Goal: Obtain resource: Obtain resource

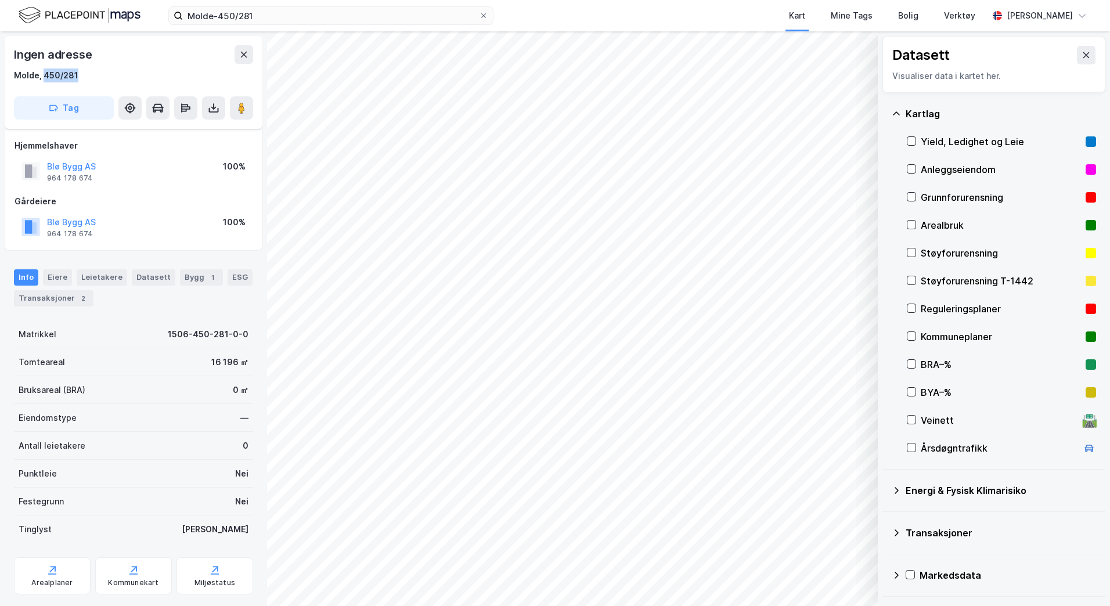
scroll to position [87, 0]
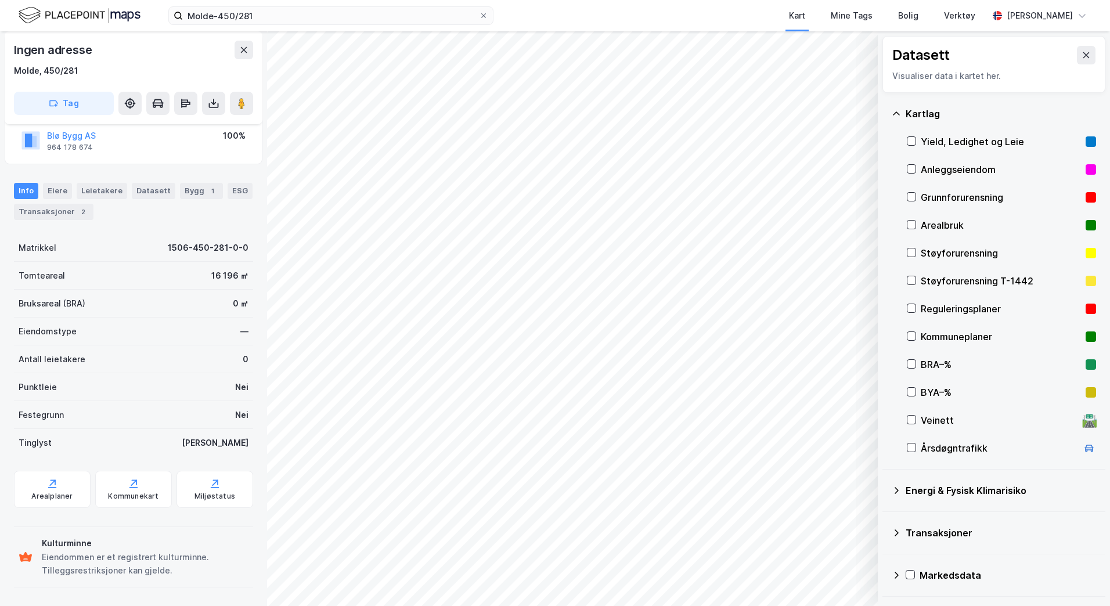
drag, startPoint x: 739, startPoint y: 12, endPoint x: 913, endPoint y: 49, distance: 177.5
click at [739, 12] on div "Kart Mine Tags Bolig Verktøy" at bounding box center [768, 15] width 439 height 31
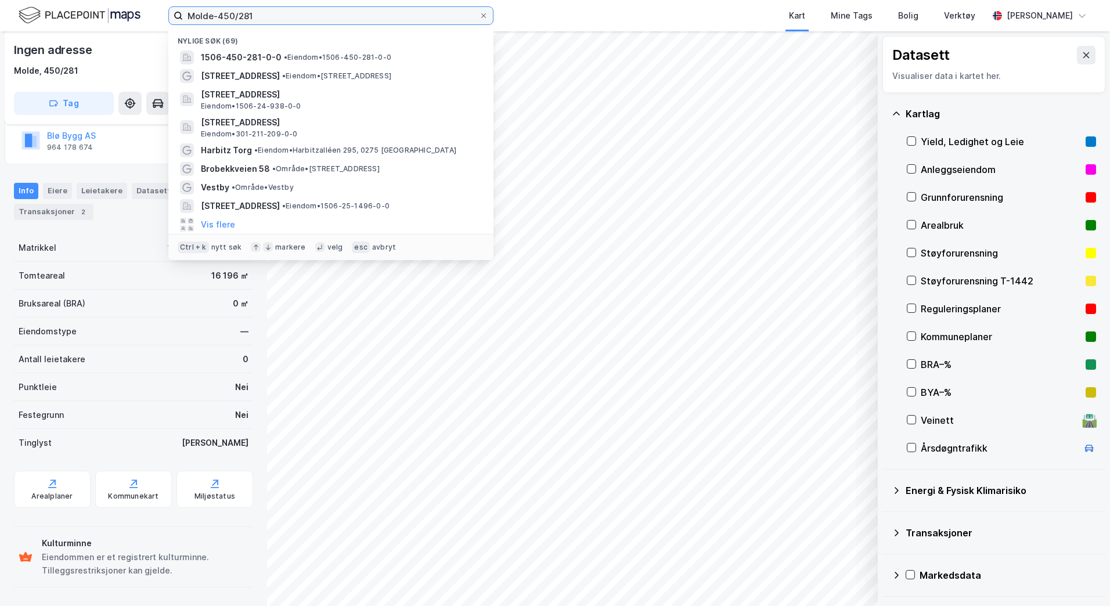
drag, startPoint x: 272, startPoint y: 19, endPoint x: -2, endPoint y: 6, distance: 274.9
click at [0, 6] on html "Molde-450/281 Nylige søk [PHONE_NUMBER] • Eiendom • 1506-450-281-0-0 [STREET_AD…" at bounding box center [555, 303] width 1110 height 606
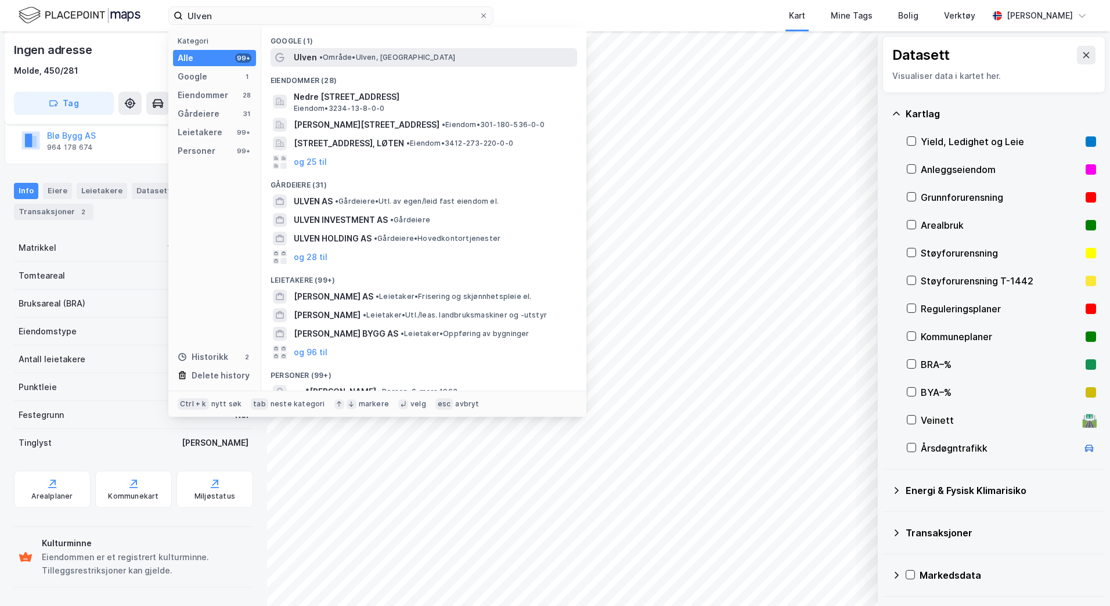
click at [370, 52] on div "Ulven • Område • [GEOGRAPHIC_DATA], [GEOGRAPHIC_DATA]" at bounding box center [434, 58] width 281 height 14
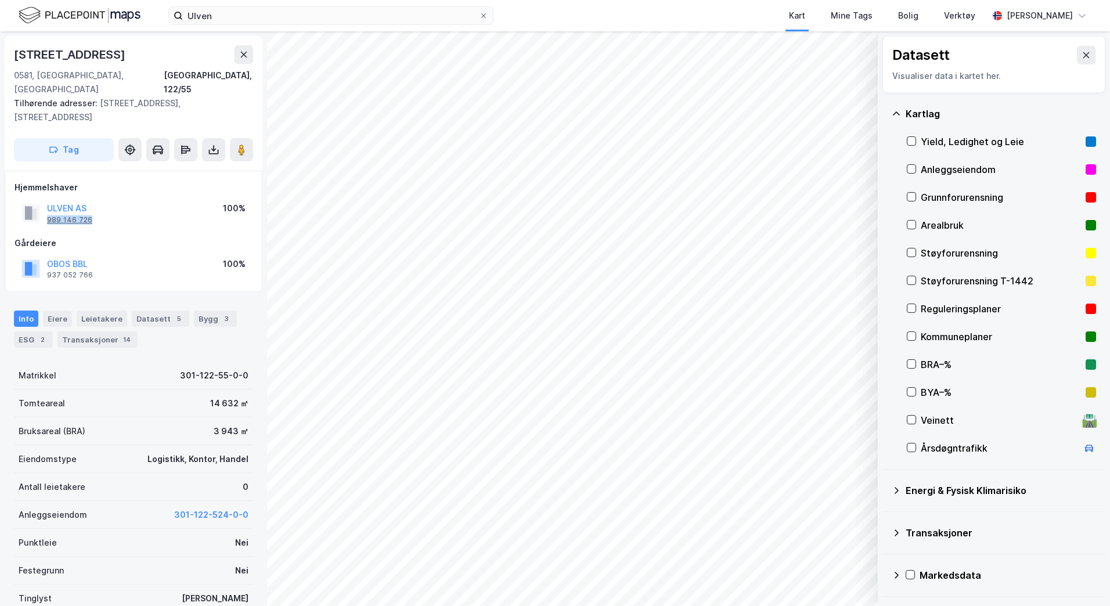
drag, startPoint x: 96, startPoint y: 194, endPoint x: 48, endPoint y: 193, distance: 48.2
click at [48, 199] on div "ULVEN AS 989 146 726 100%" at bounding box center [134, 213] width 238 height 28
copy div "989 146 726"
click at [207, 138] on button at bounding box center [213, 149] width 23 height 23
click at [207, 164] on div "Last ned grunnbok" at bounding box center [164, 173] width 124 height 19
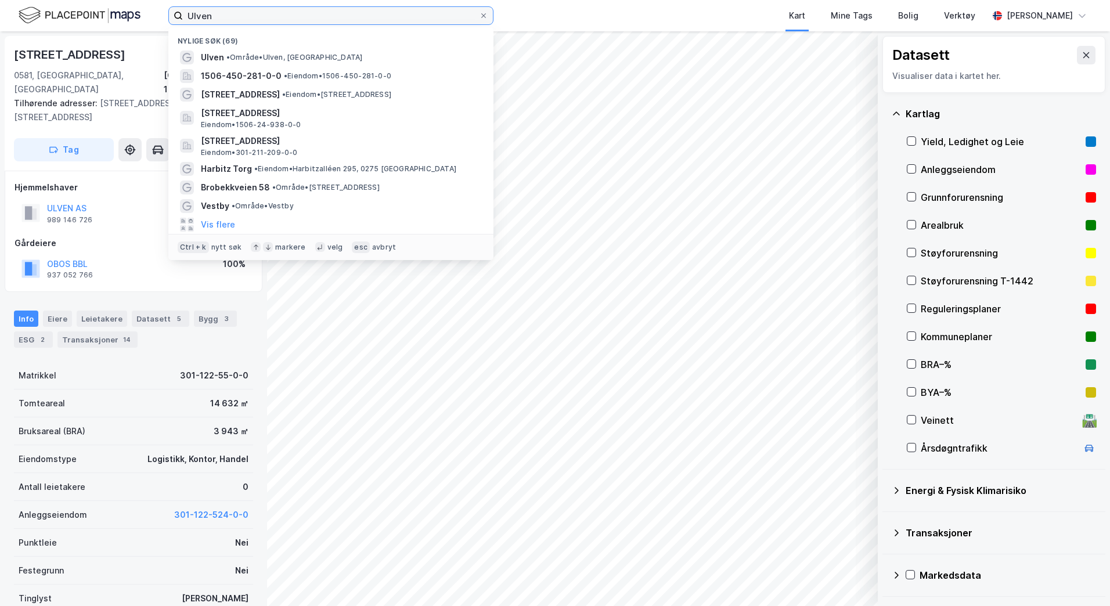
drag, startPoint x: 305, startPoint y: 12, endPoint x: 36, endPoint y: -5, distance: 269.9
click at [36, 0] on html "[PERSON_NAME] søk (69) Ulven • Område • Ulven, [GEOGRAPHIC_DATA] 1506-450-281-0…" at bounding box center [555, 303] width 1110 height 606
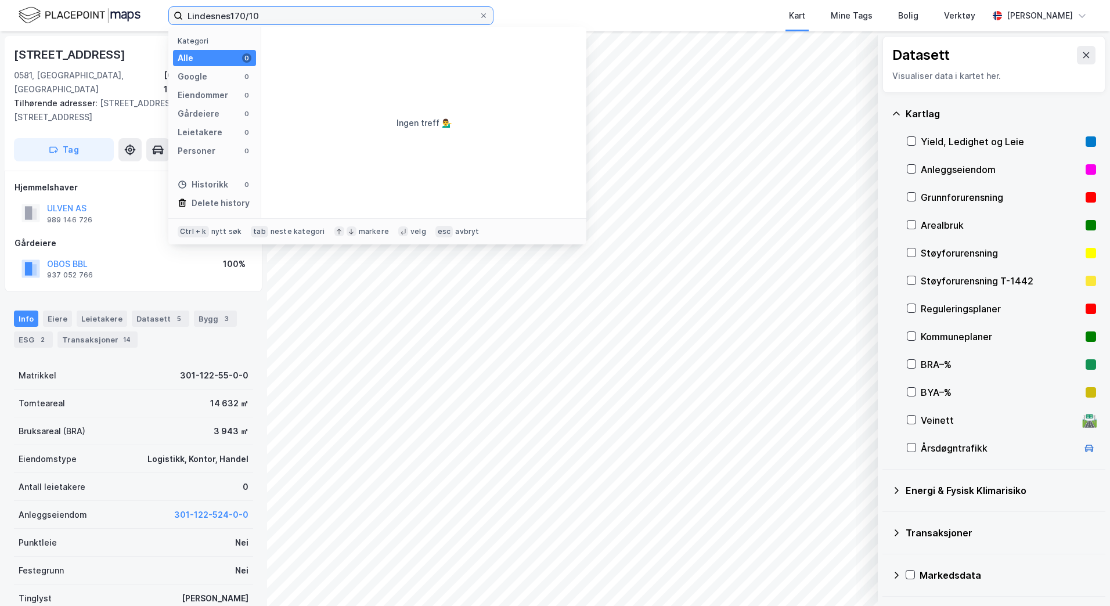
click at [269, 15] on input "Lindesnes170/10" at bounding box center [331, 15] width 296 height 17
click at [232, 16] on input "Lindesnes170/10" at bounding box center [331, 15] width 296 height 17
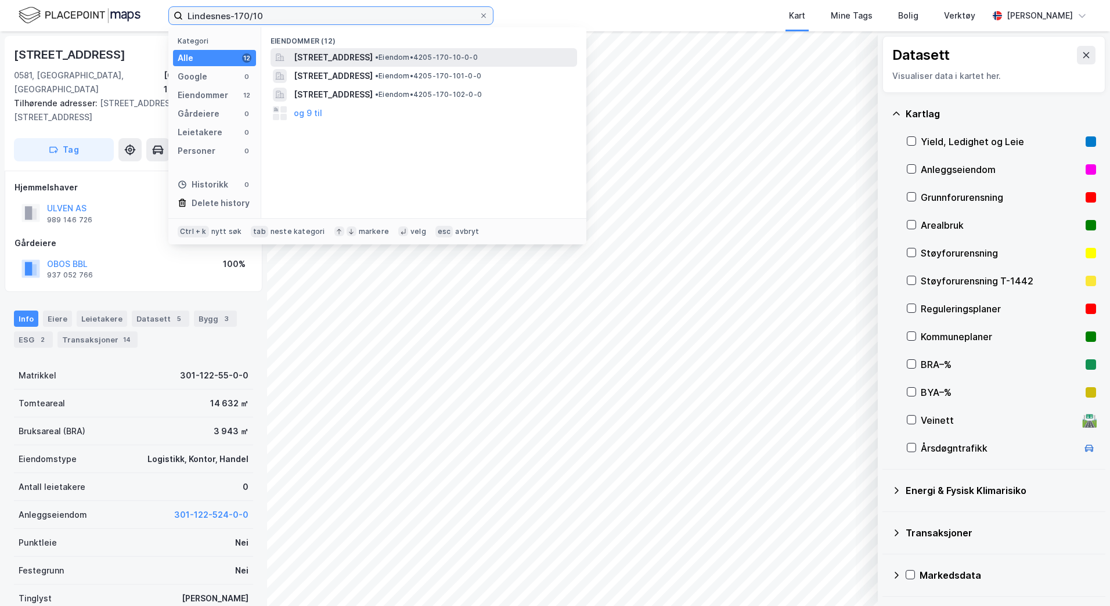
type input "Lindesnes-170/10"
click at [373, 55] on span "[STREET_ADDRESS]" at bounding box center [333, 58] width 79 height 14
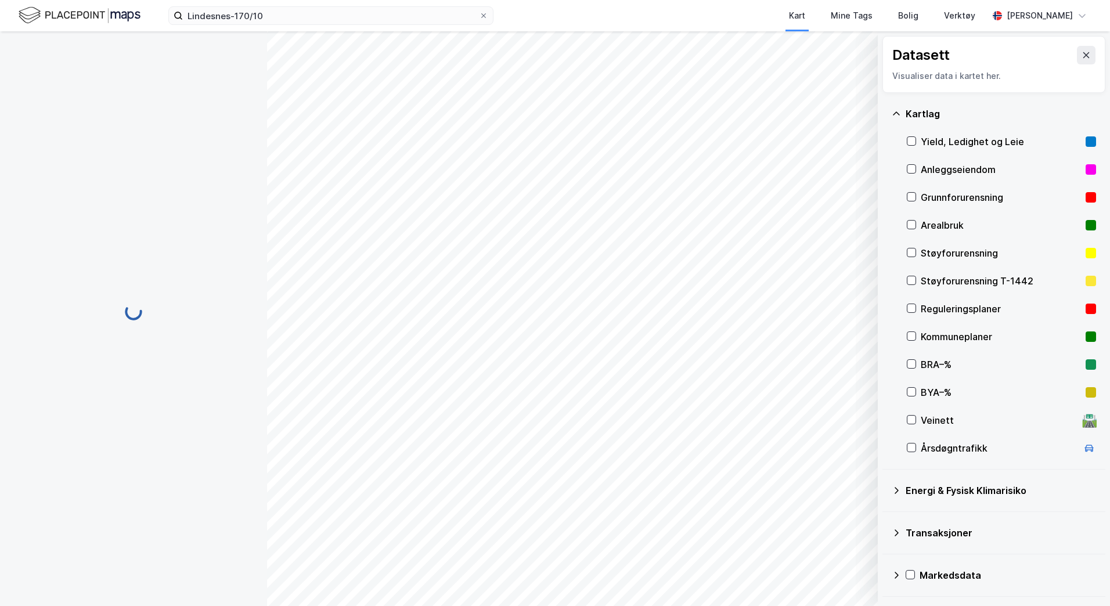
scroll to position [1, 0]
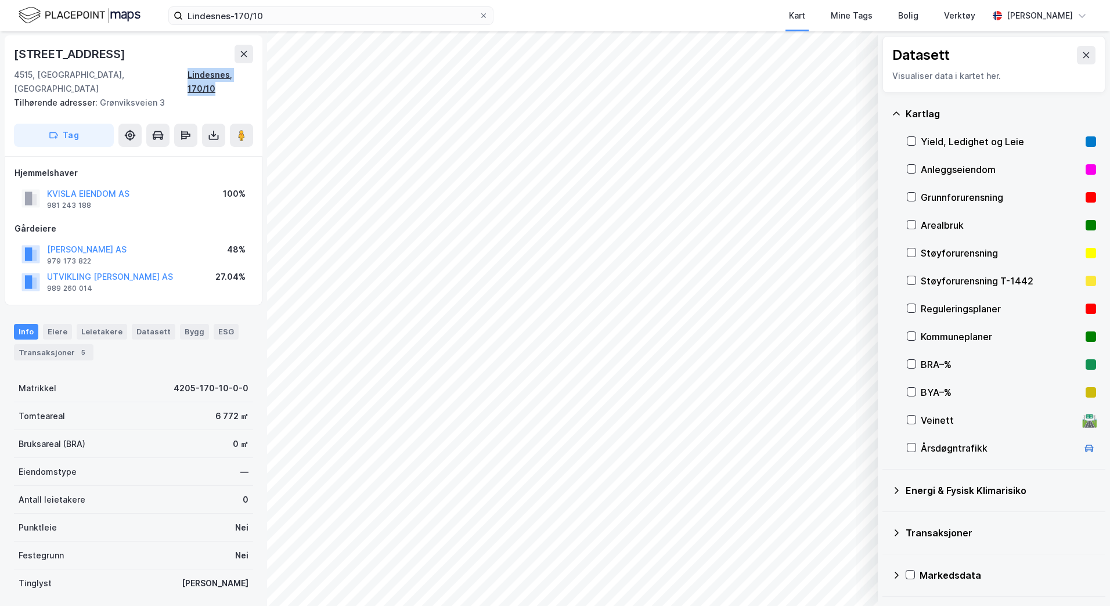
drag, startPoint x: 255, startPoint y: 74, endPoint x: 183, endPoint y: 76, distance: 71.4
click at [183, 76] on div "[STREET_ADDRESS] Tilhørende adresser: [STREET_ADDRESS] Tag" at bounding box center [134, 95] width 258 height 121
